Goal: Transaction & Acquisition: Purchase product/service

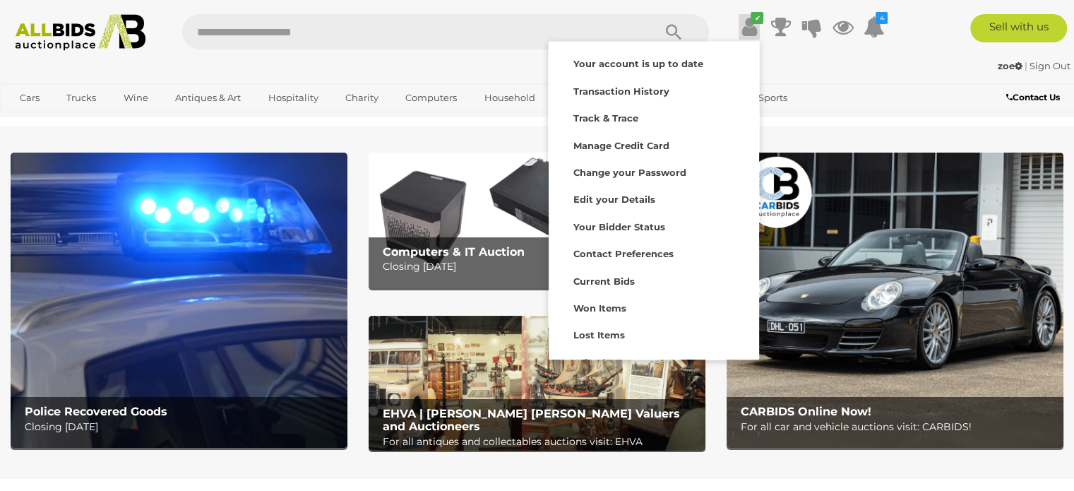
click at [602, 384] on strong "Watching" at bounding box center [597, 389] width 47 height 11
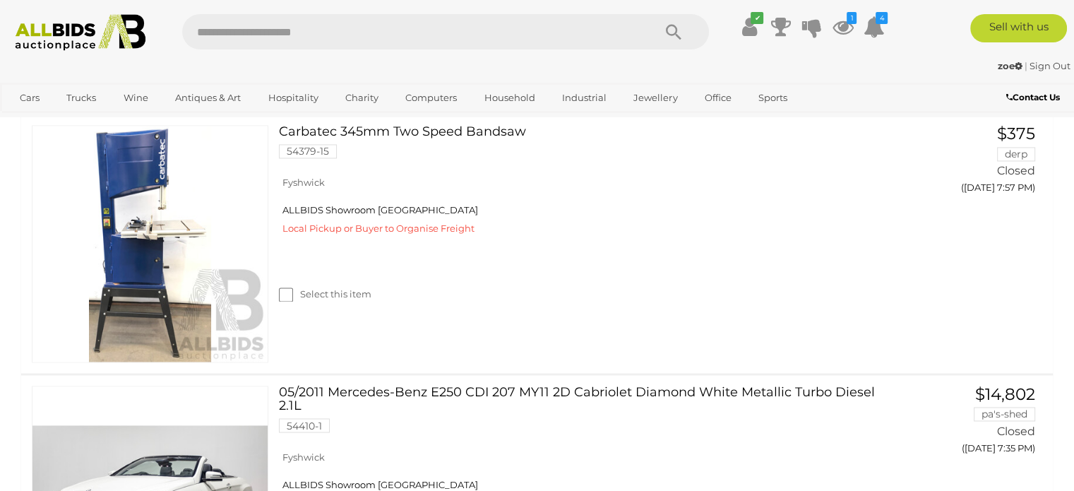
scroll to position [2260, 0]
click at [62, 34] on img at bounding box center [80, 32] width 145 height 37
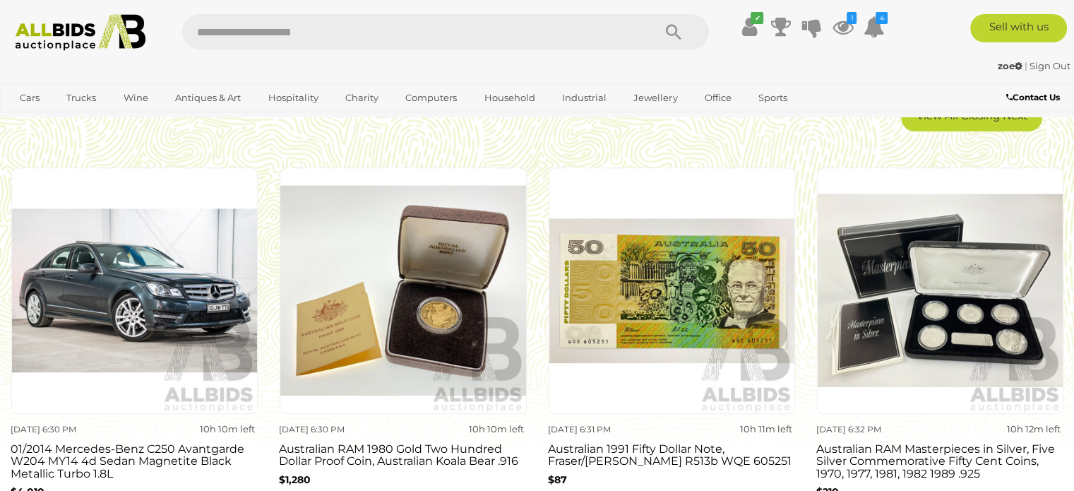
scroll to position [1201, 0]
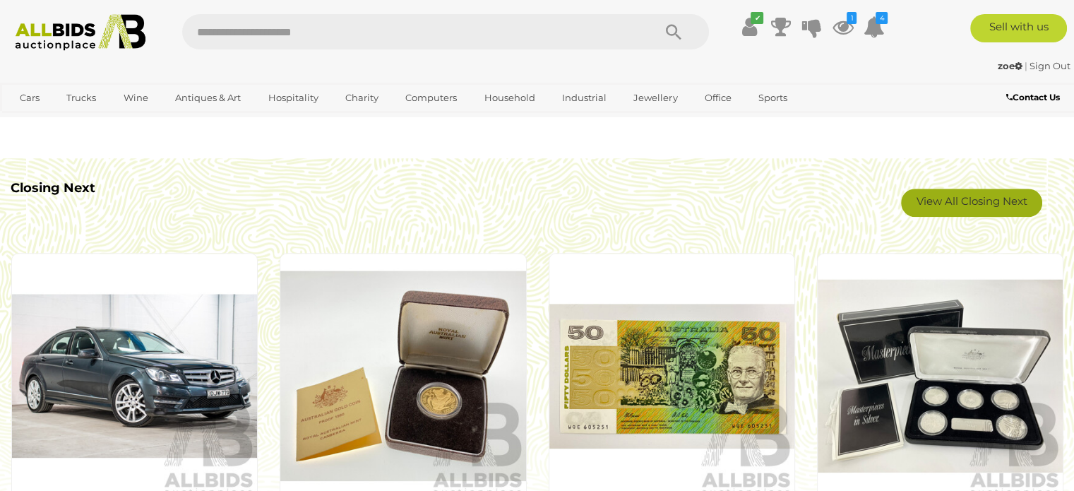
click at [1006, 201] on link "View All Closing Next" at bounding box center [971, 203] width 141 height 28
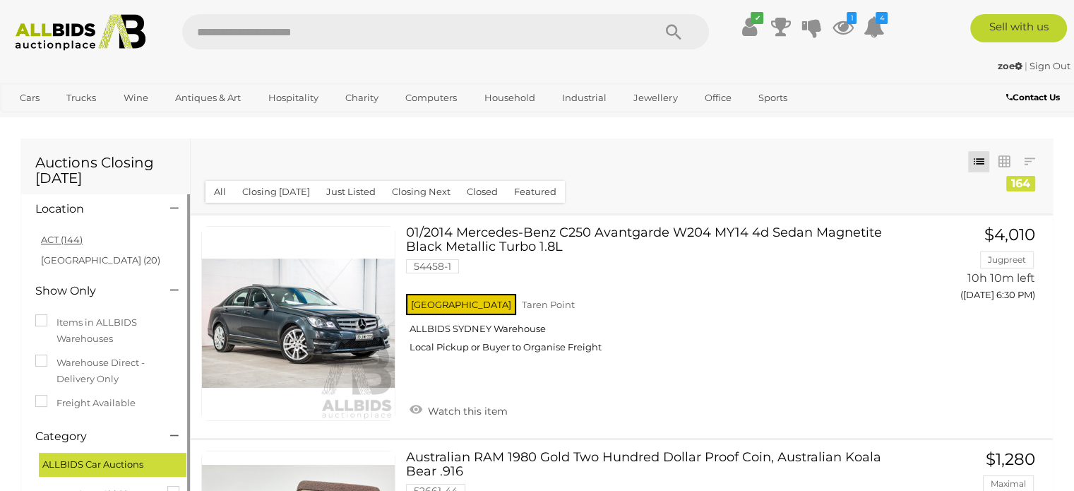
click at [56, 240] on link "ACT (144)" at bounding box center [62, 239] width 42 height 11
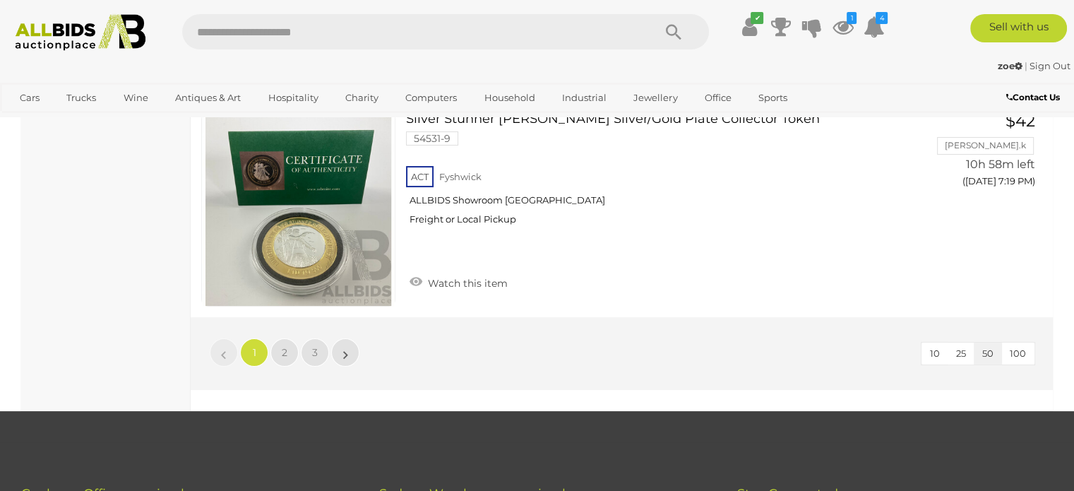
scroll to position [10976, 0]
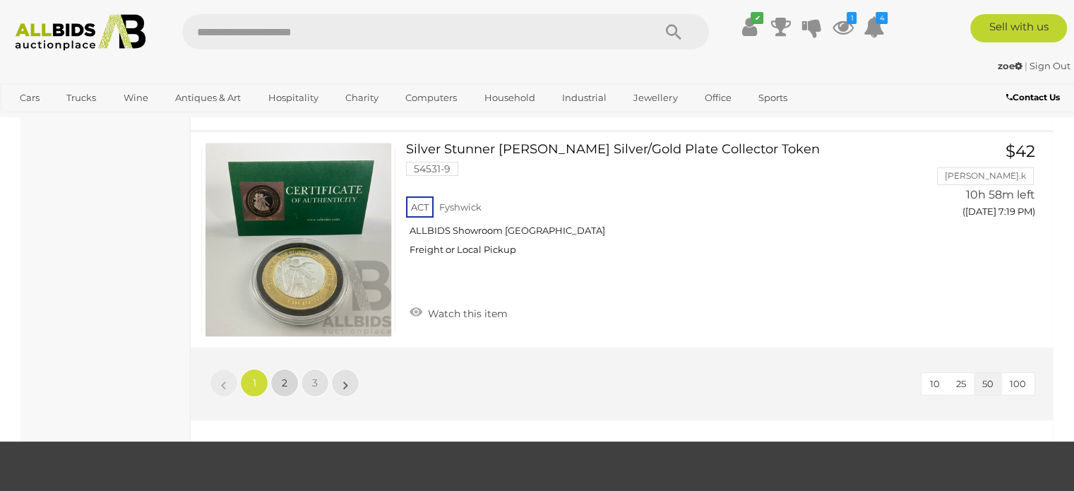
click at [280, 369] on link "2" at bounding box center [285, 383] width 28 height 28
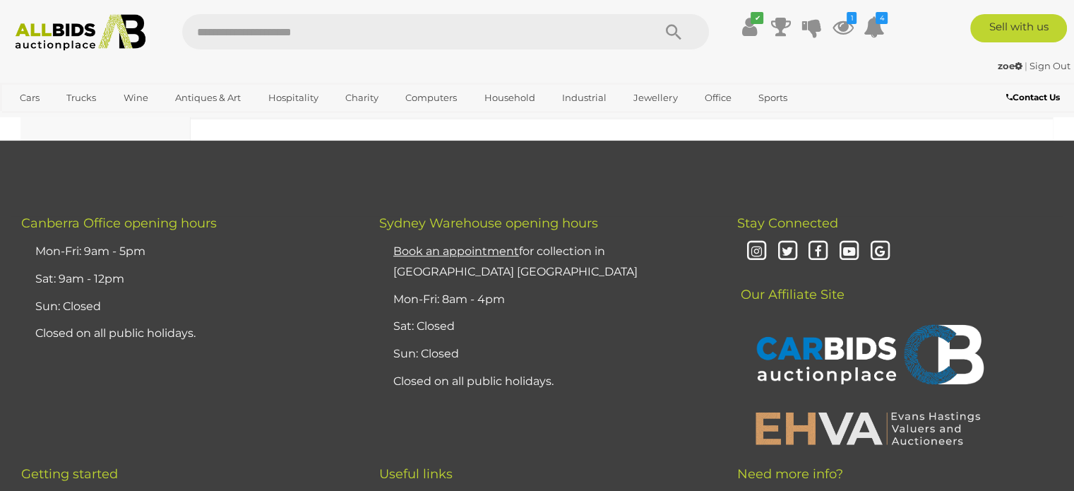
scroll to position [10949, 0]
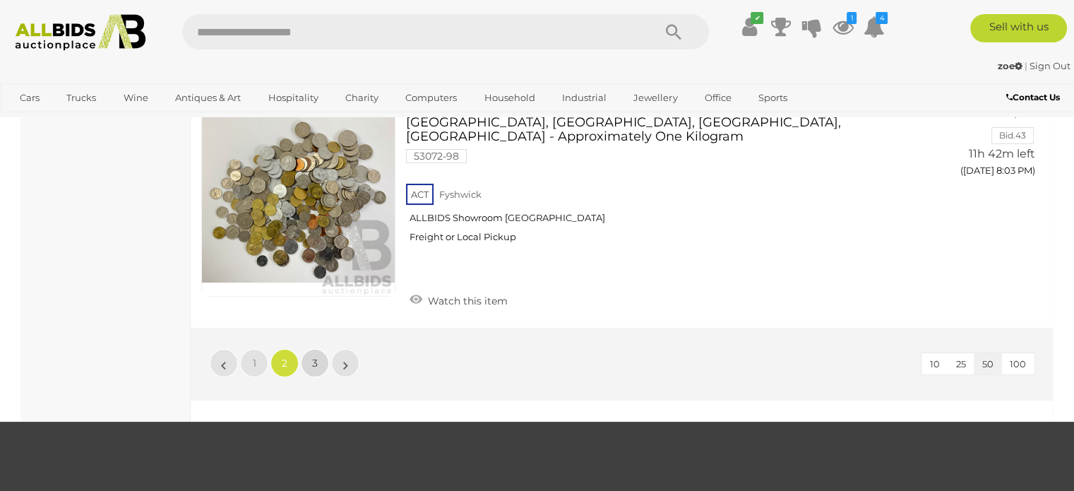
click at [318, 349] on link "3" at bounding box center [315, 363] width 28 height 28
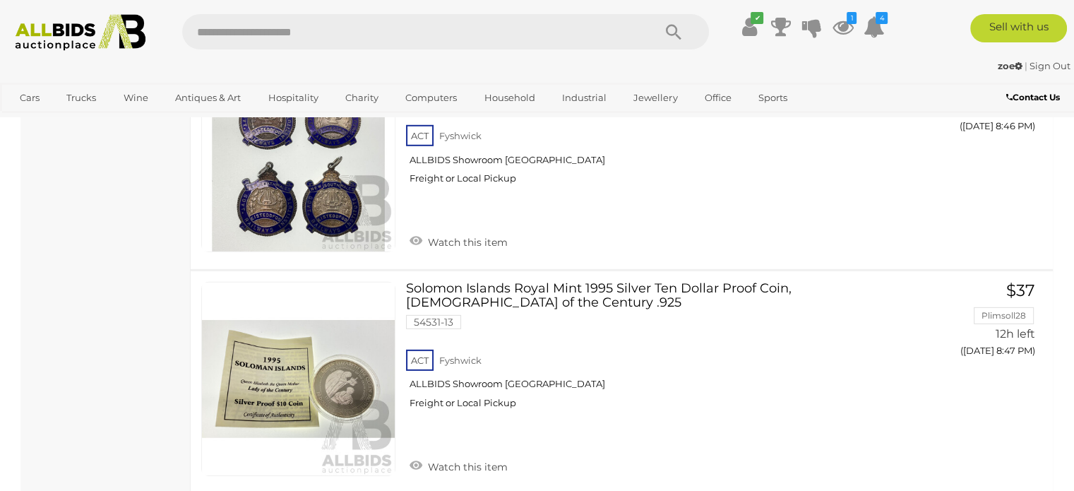
scroll to position [9889, 0]
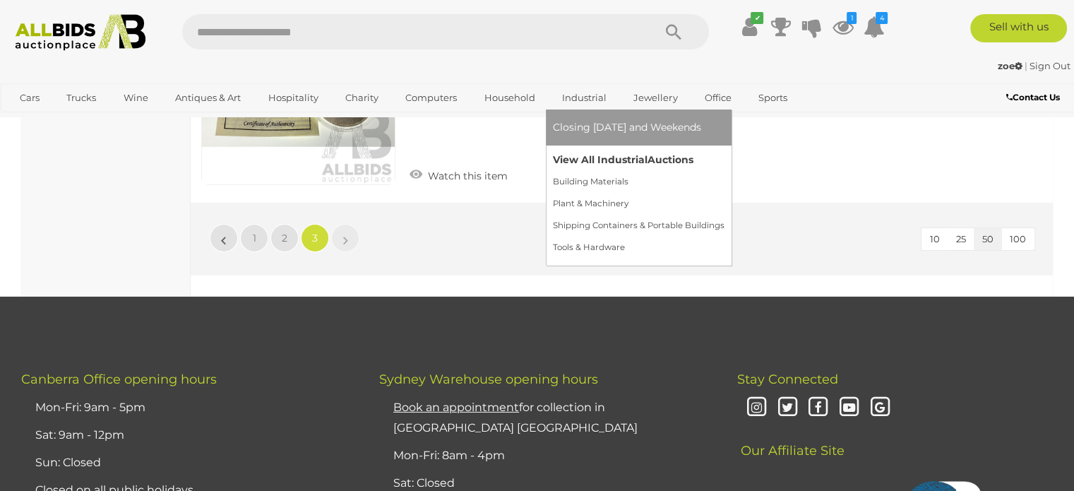
click at [590, 162] on link "View All Industrial Auctions" at bounding box center [639, 160] width 172 height 22
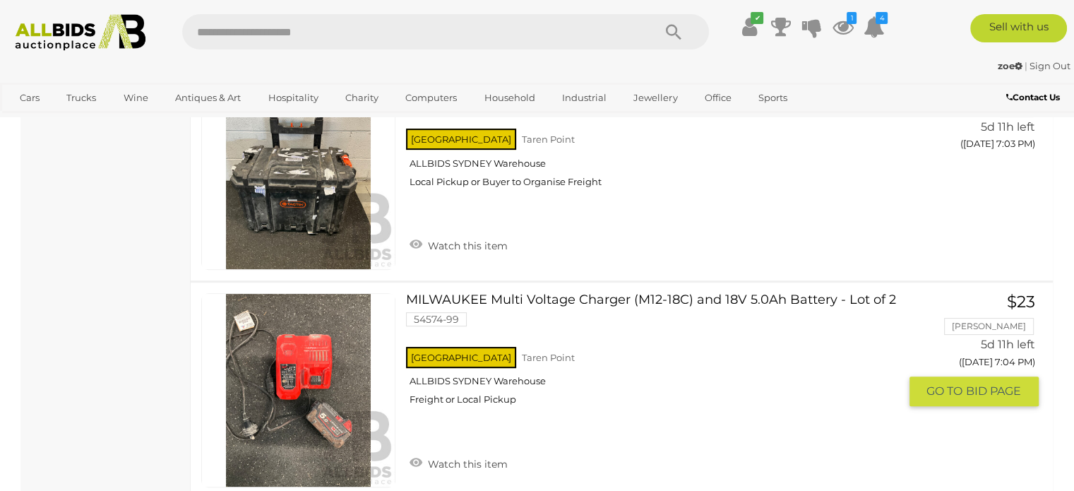
scroll to position [5792, 0]
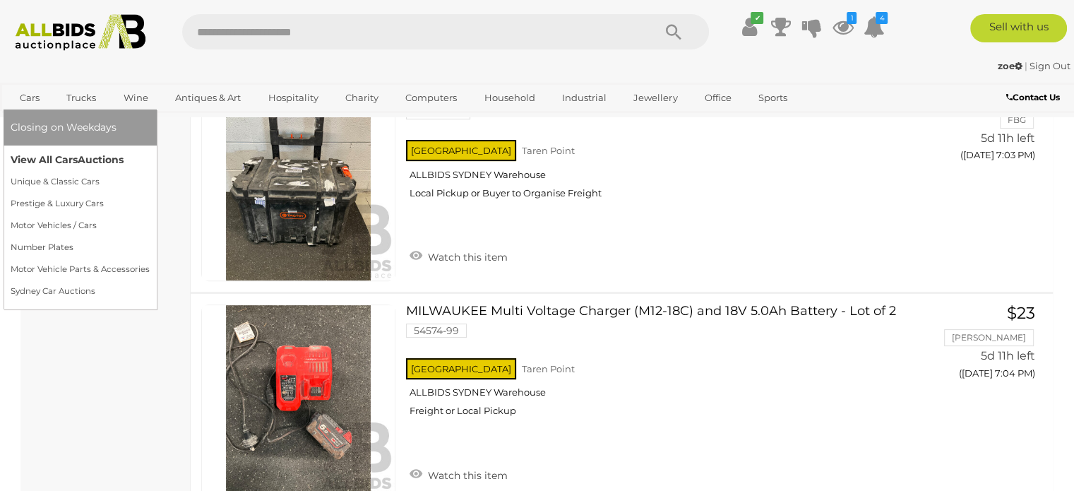
click at [42, 160] on link "View All Cars Auctions" at bounding box center [80, 160] width 139 height 22
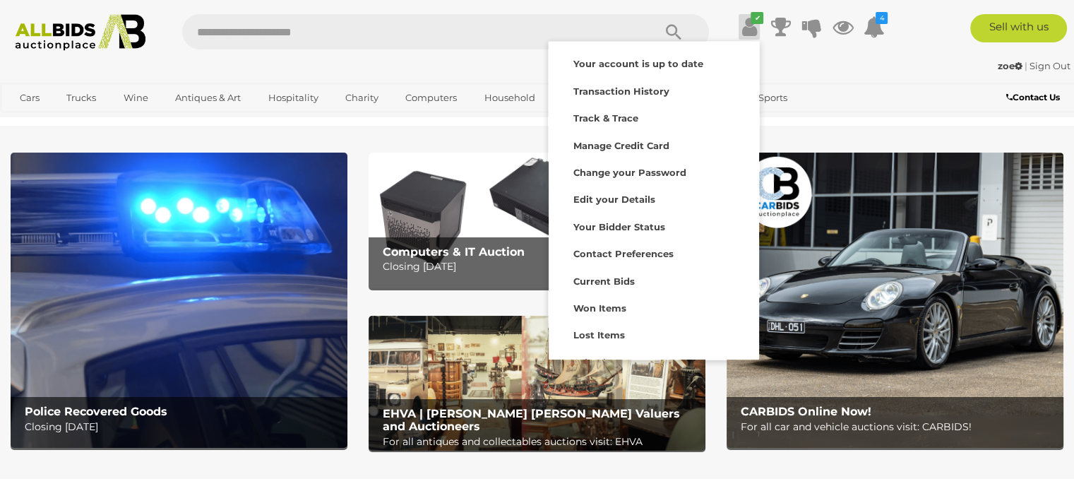
scroll to position [68, 0]
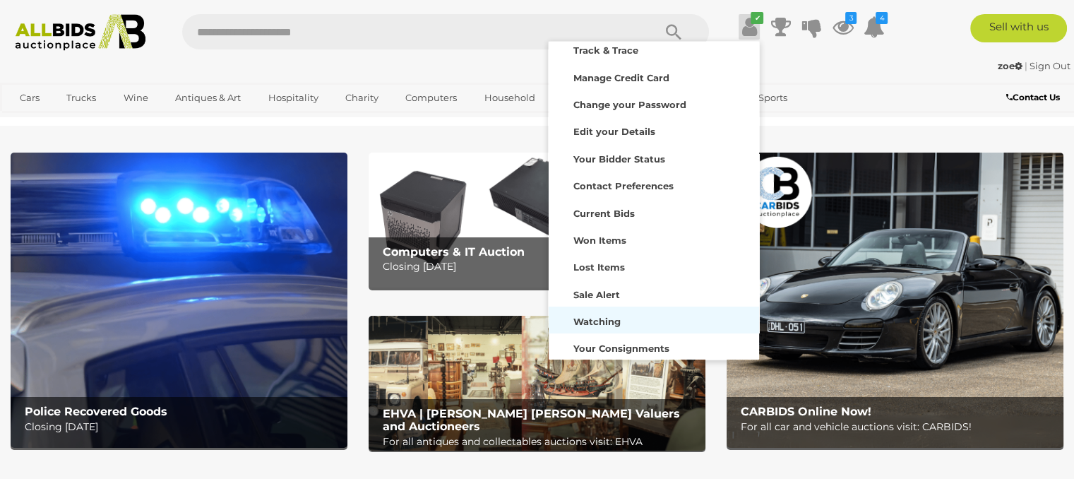
click at [648, 318] on div "Watching" at bounding box center [653, 320] width 203 height 20
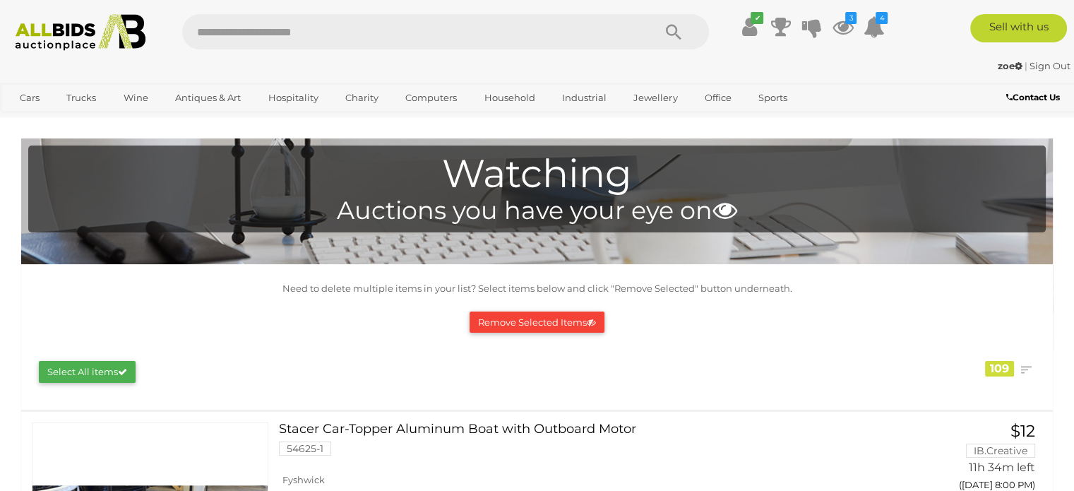
scroll to position [283, 0]
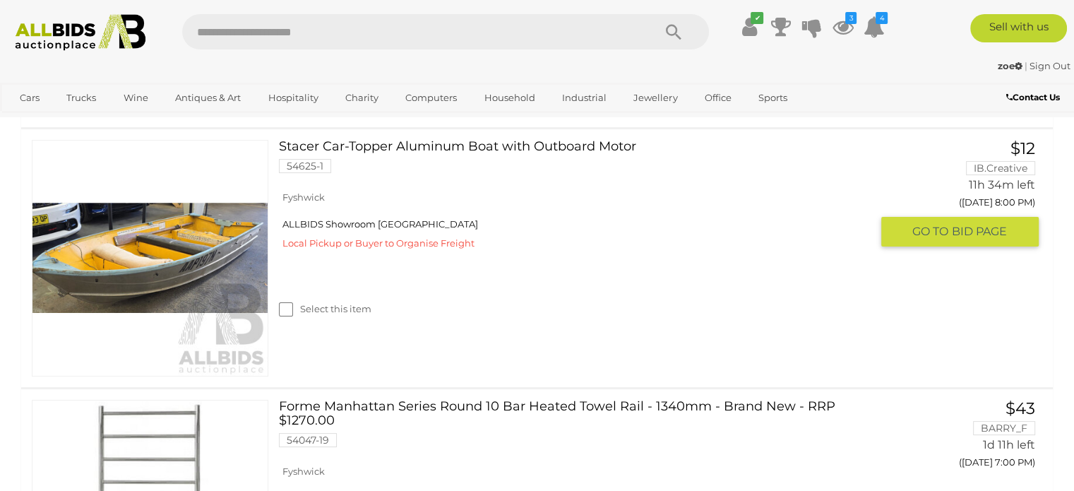
click at [422, 148] on link "Stacer Car-Topper Aluminum Boat with Outboard Motor 54625-1" at bounding box center [580, 162] width 581 height 44
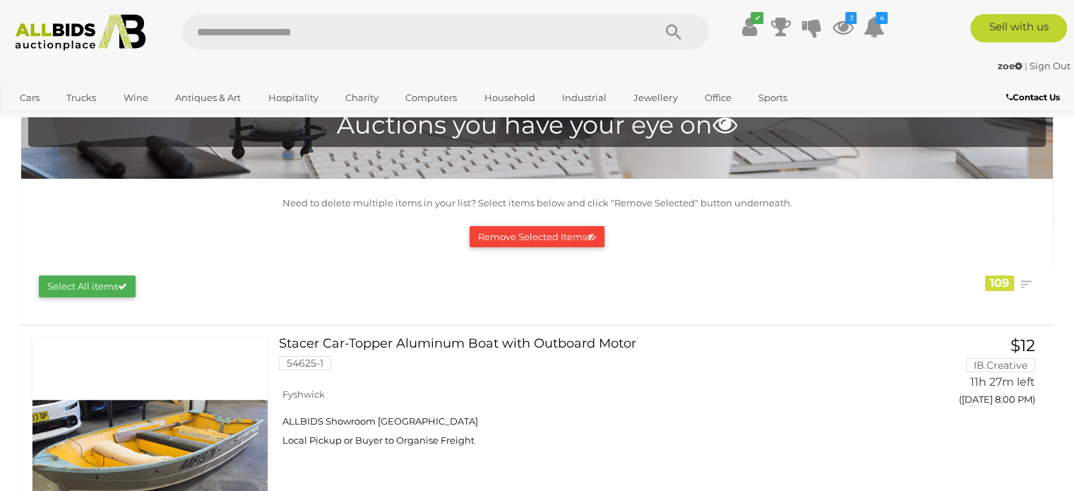
scroll to position [0, 0]
